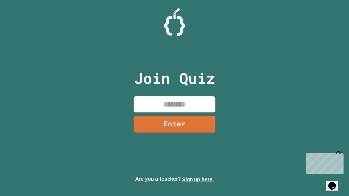
click at [198, 180] on link "Sign up here." at bounding box center [198, 179] width 32 height 7
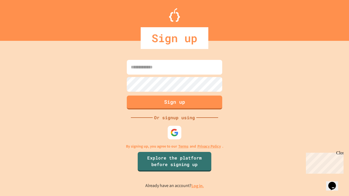
click at [198, 186] on link "Log in." at bounding box center [197, 186] width 13 height 6
